Goal: Transaction & Acquisition: Purchase product/service

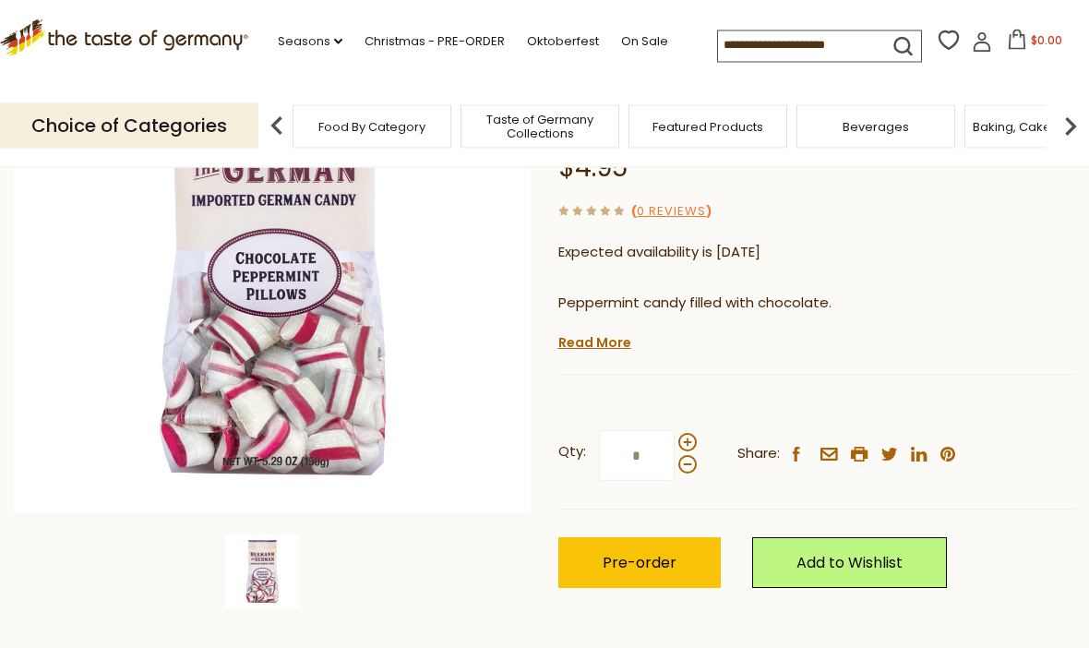
scroll to position [265, 0]
click at [639, 563] on span "Pre-order" at bounding box center [640, 562] width 74 height 21
click at [625, 555] on span "Pre-order" at bounding box center [640, 562] width 74 height 21
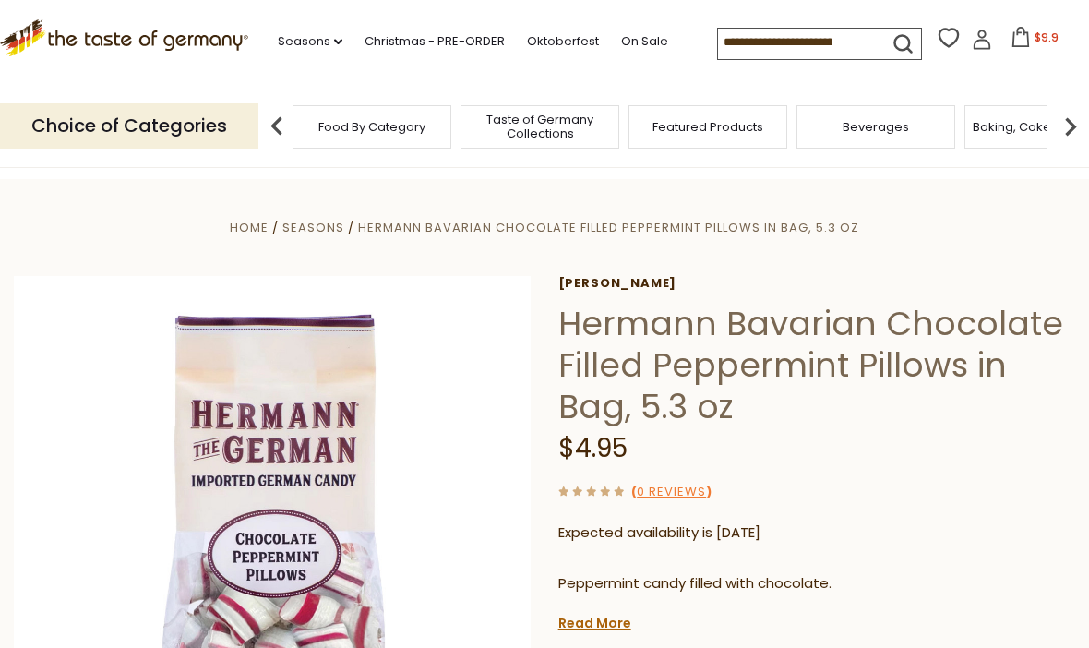
scroll to position [33, 0]
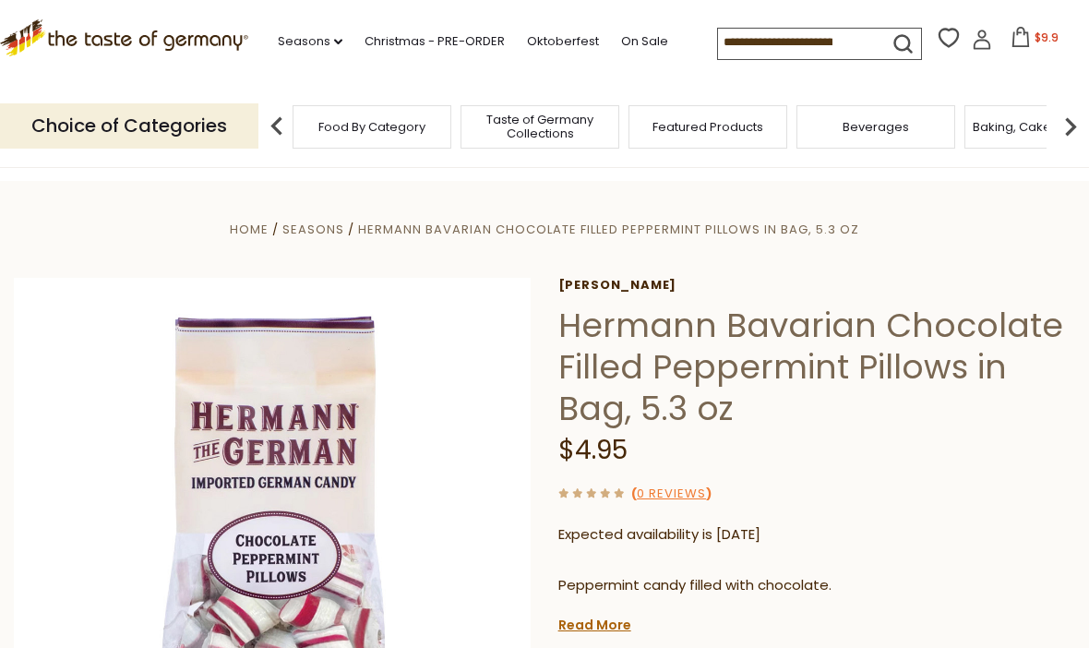
click at [1011, 41] on icon at bounding box center [1021, 37] width 20 height 20
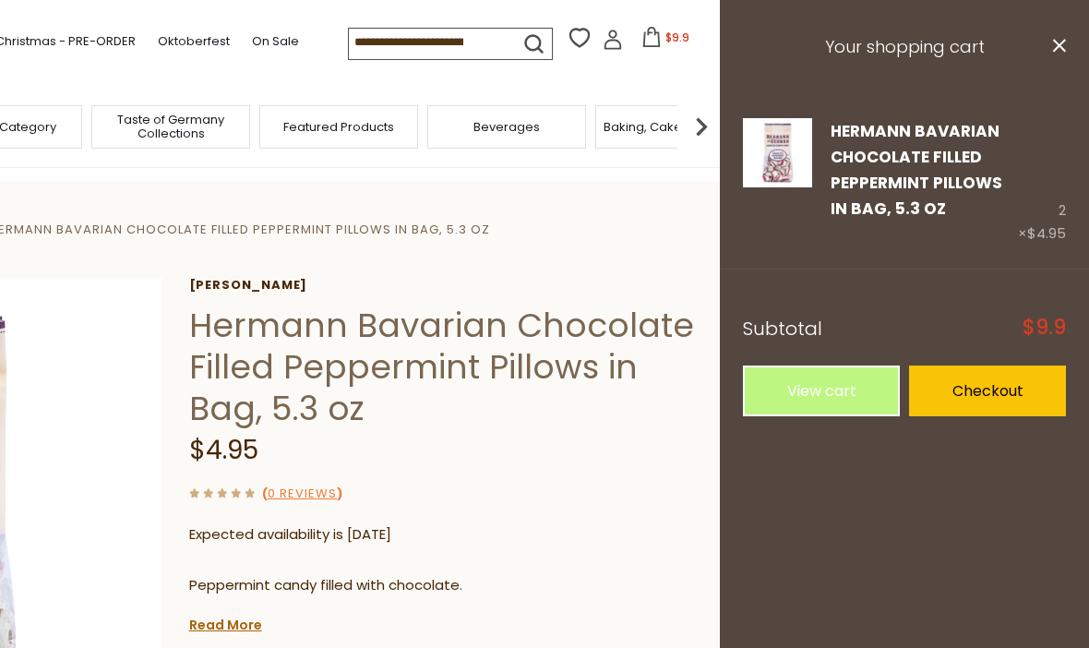
click at [839, 240] on link "Edit" at bounding box center [845, 236] width 28 height 19
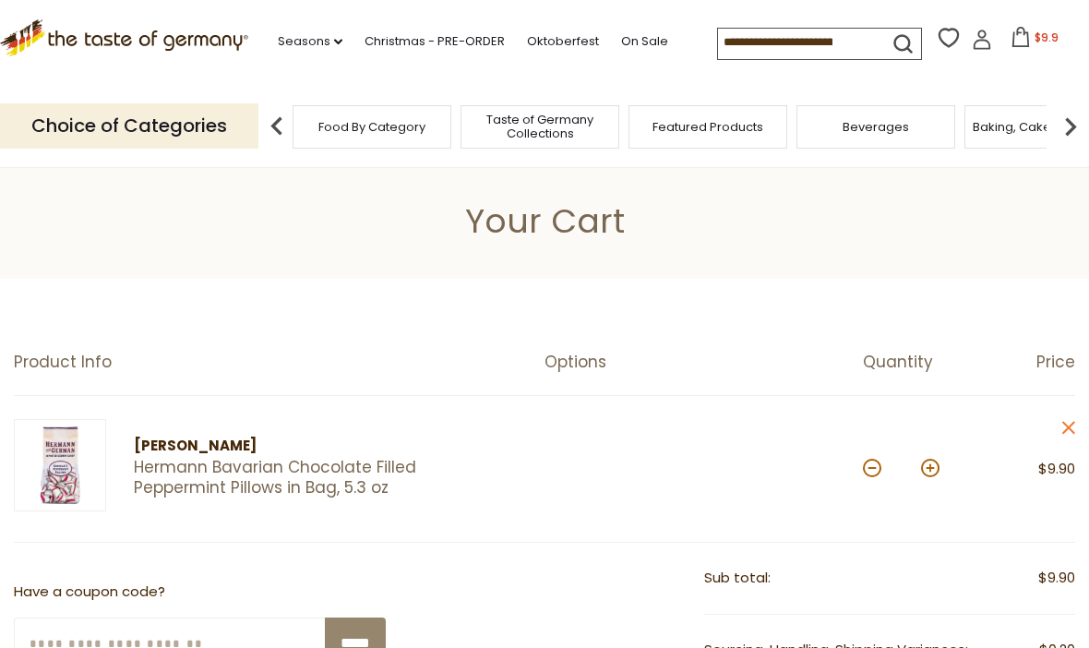
click at [876, 462] on button at bounding box center [872, 468] width 18 height 18
type input "*"
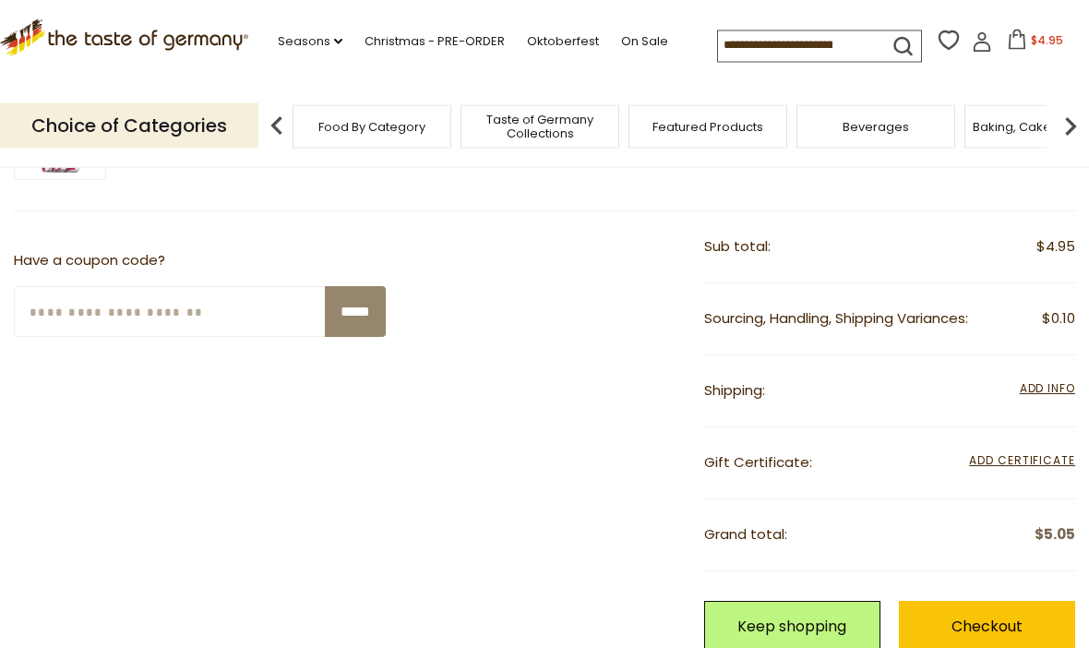
scroll to position [332, 0]
click at [1043, 386] on span "Add Info" at bounding box center [1047, 387] width 55 height 16
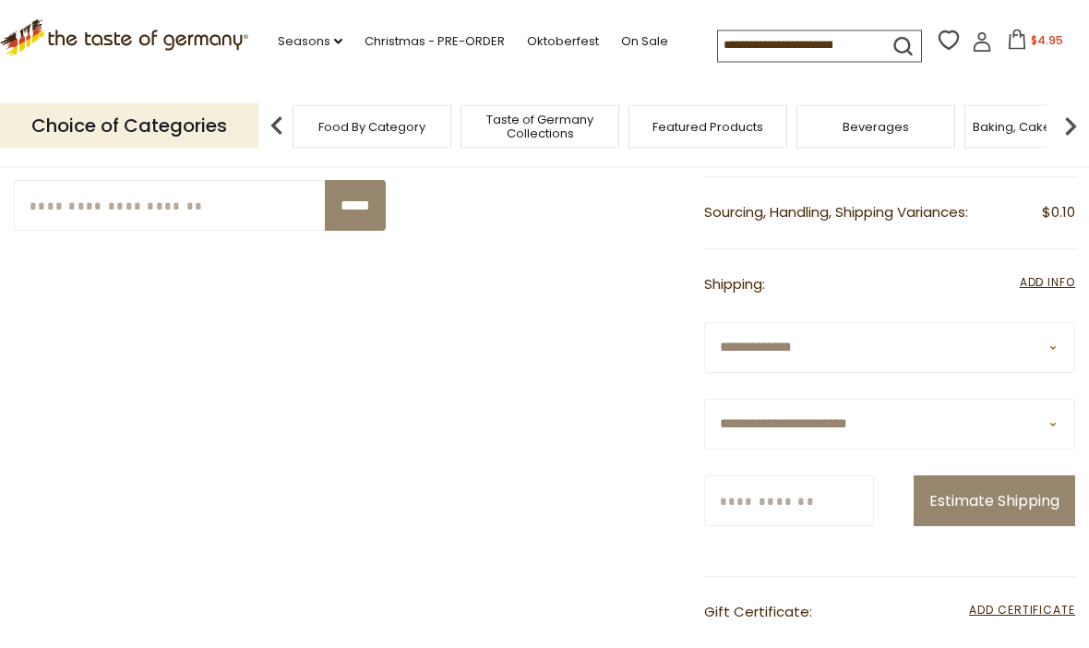
scroll to position [438, 0]
click at [1056, 421] on select "**********" at bounding box center [890, 423] width 372 height 51
select select "**"
click at [813, 492] on input "Zip/Postcode" at bounding box center [789, 499] width 170 height 51
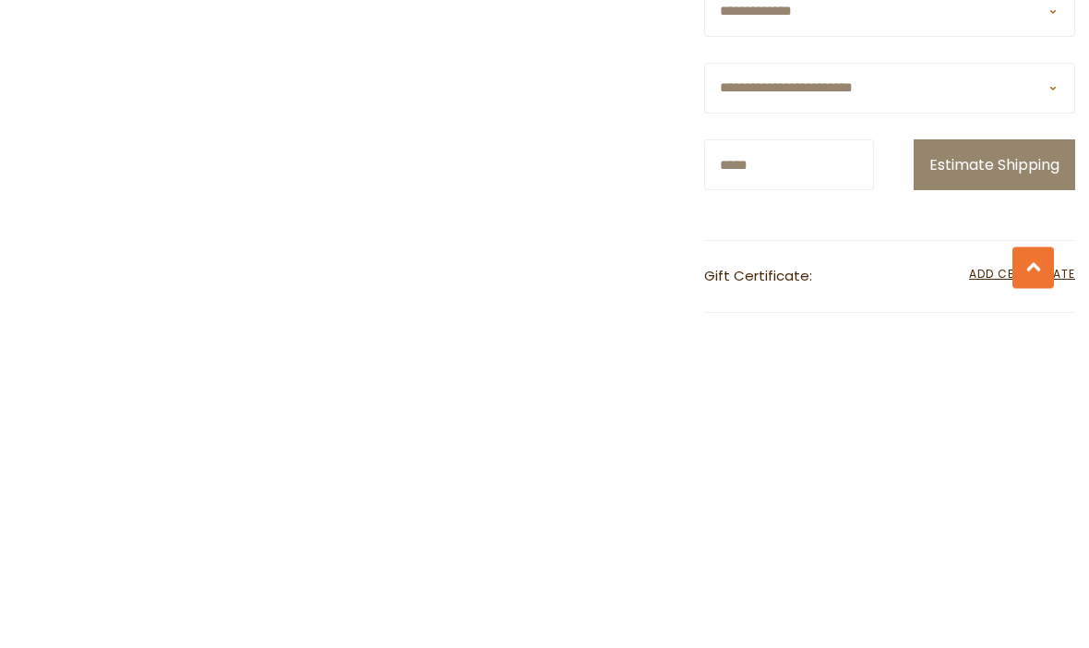
type input "*****"
click at [983, 474] on button "Estimate Shipping" at bounding box center [995, 499] width 162 height 51
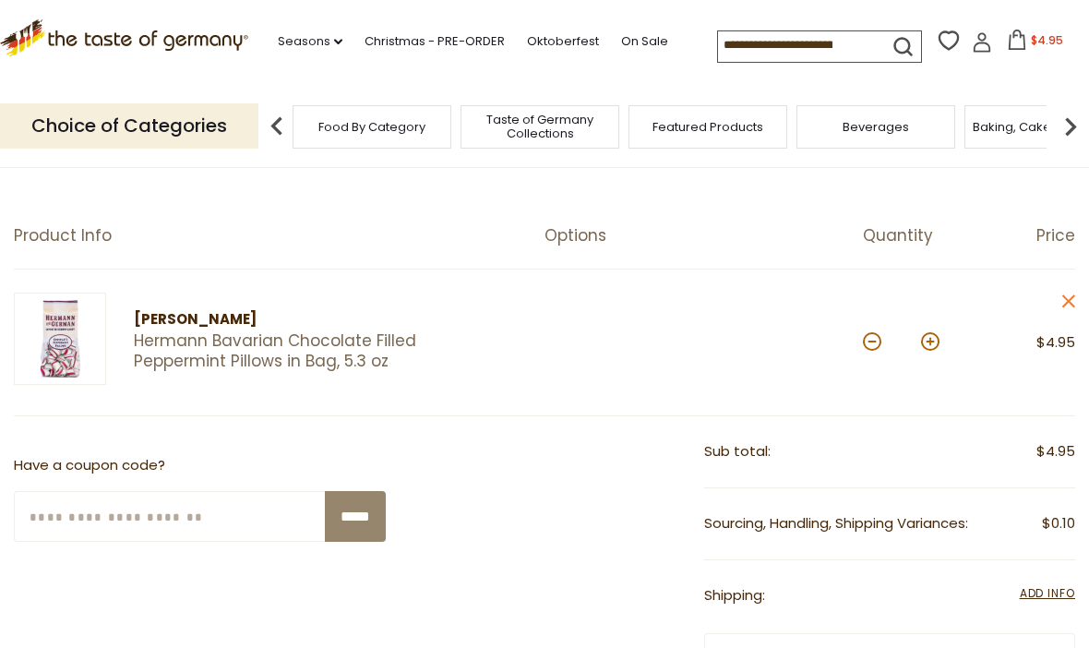
scroll to position [125, 0]
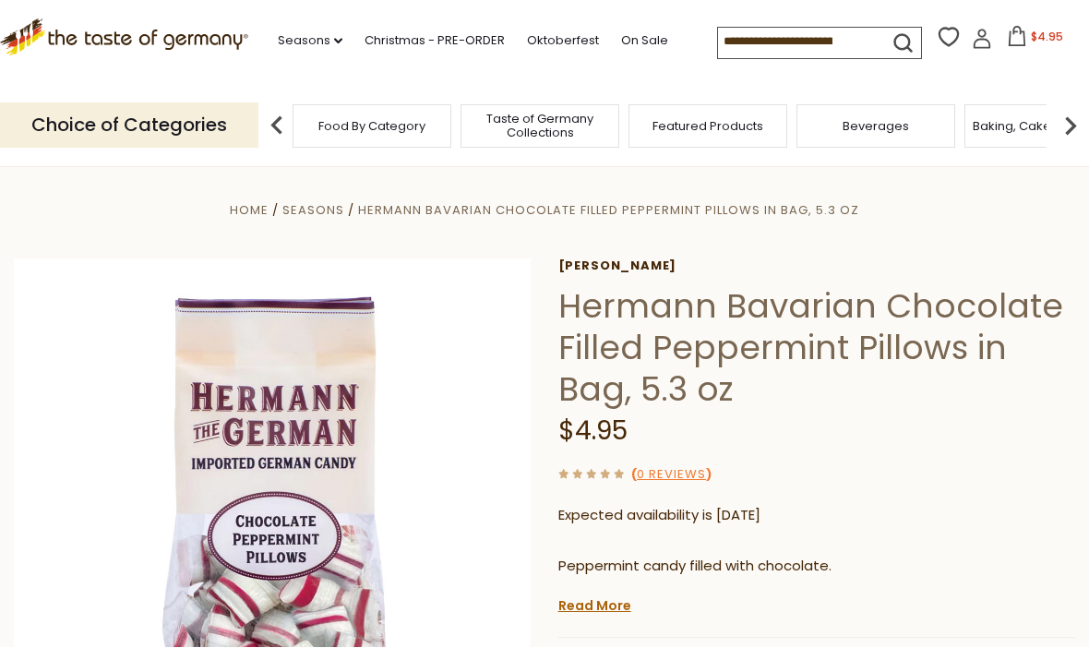
scroll to position [1, 0]
